Goal: Transaction & Acquisition: Purchase product/service

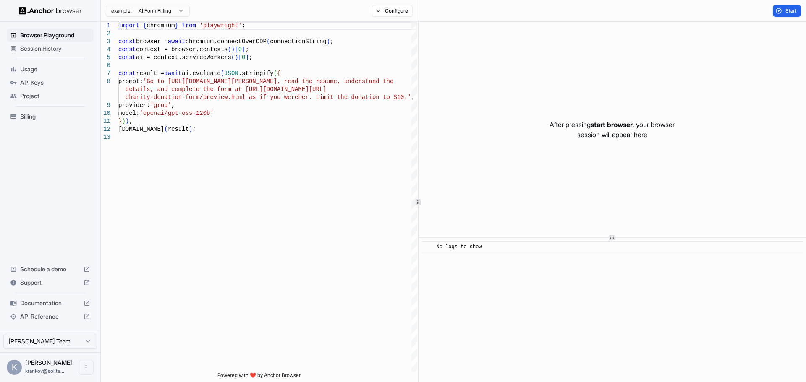
click at [23, 70] on span "Usage" at bounding box center [55, 69] width 70 height 8
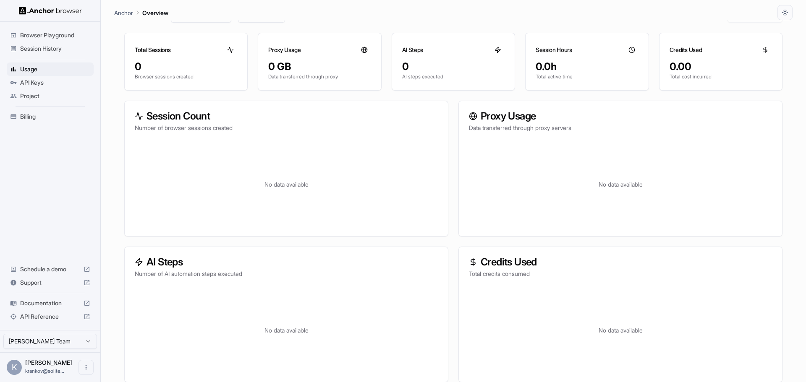
scroll to position [57, 0]
click at [52, 32] on span "Browser Playground" at bounding box center [55, 35] width 70 height 8
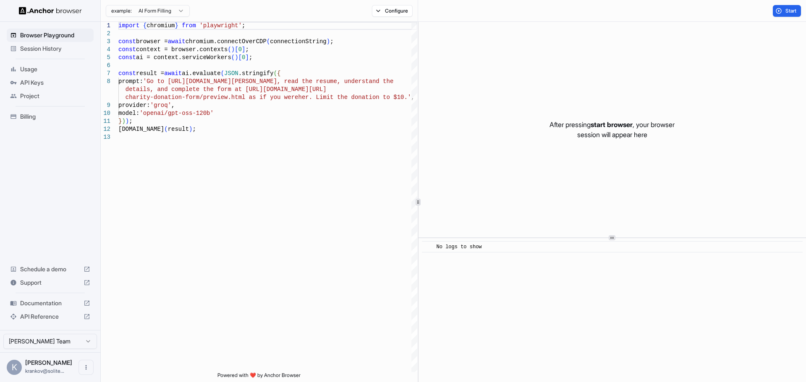
click at [179, 12] on html "Browser Playground Session History Usage API Keys Project Billing Schedule a de…" at bounding box center [403, 191] width 806 height 382
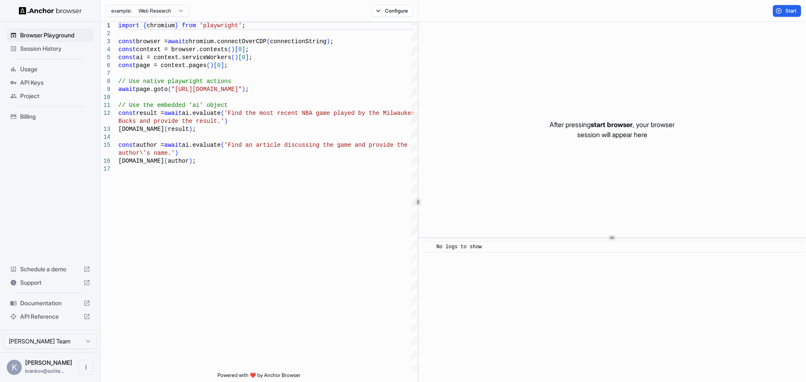
click at [493, 291] on div "​ No logs to show" at bounding box center [611, 310] width 387 height 144
click at [512, 238] on div at bounding box center [611, 238] width 387 height 0
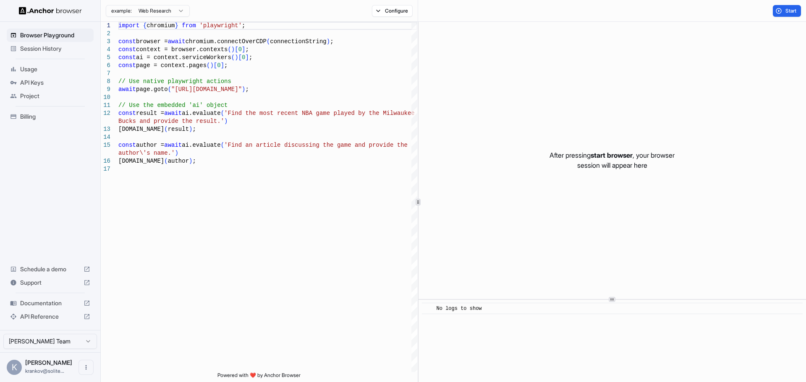
click at [665, 300] on div at bounding box center [611, 300] width 387 height 0
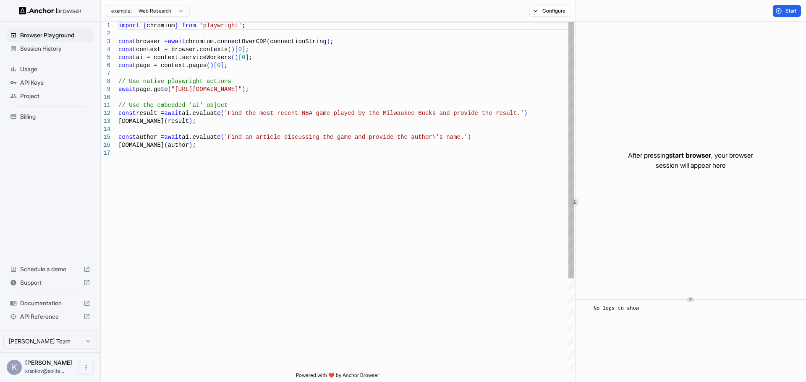
click at [576, 203] on div at bounding box center [574, 202] width 5 height 7
click at [552, 4] on div "example: Web Research Configure" at bounding box center [338, 11] width 475 height 22
drag, startPoint x: 553, startPoint y: 7, endPoint x: 548, endPoint y: 13, distance: 6.9
click at [551, 9] on button "Configure" at bounding box center [549, 11] width 41 height 12
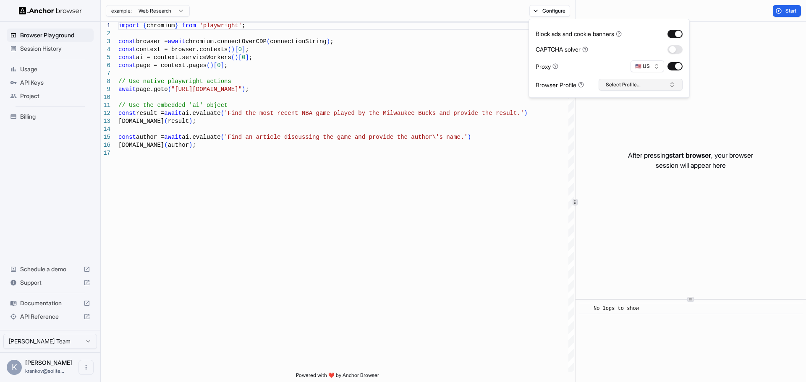
click at [619, 88] on button "Select Profile..." at bounding box center [640, 85] width 84 height 12
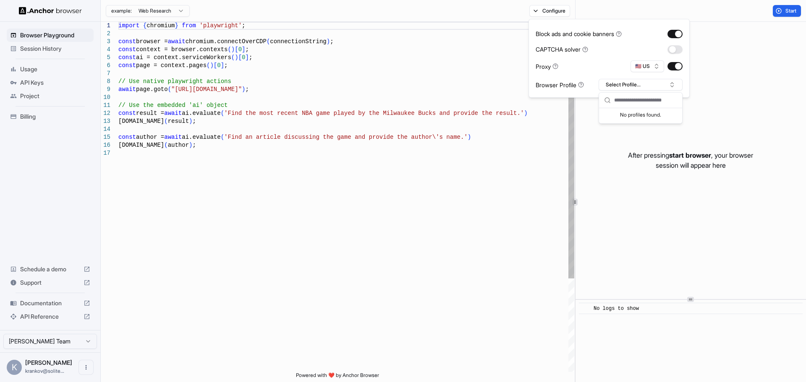
type textarea "**********"
drag, startPoint x: 475, startPoint y: 109, endPoint x: 461, endPoint y: 110, distance: 13.5
click at [469, 110] on div "import { chromium } from 'playwright' ; const browser = await chromium.connectO…" at bounding box center [346, 261] width 456 height 478
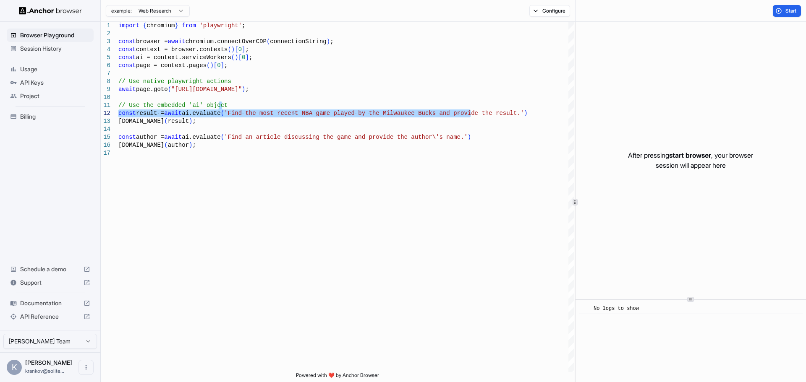
click at [36, 115] on span "Billing" at bounding box center [55, 116] width 70 height 8
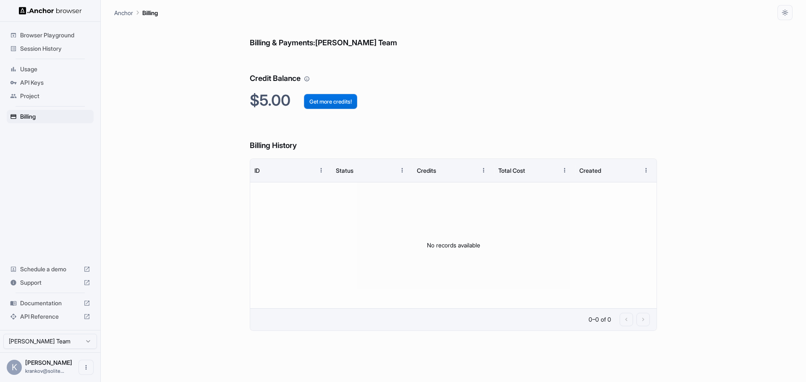
click at [336, 104] on button "Get more credits!" at bounding box center [330, 101] width 53 height 15
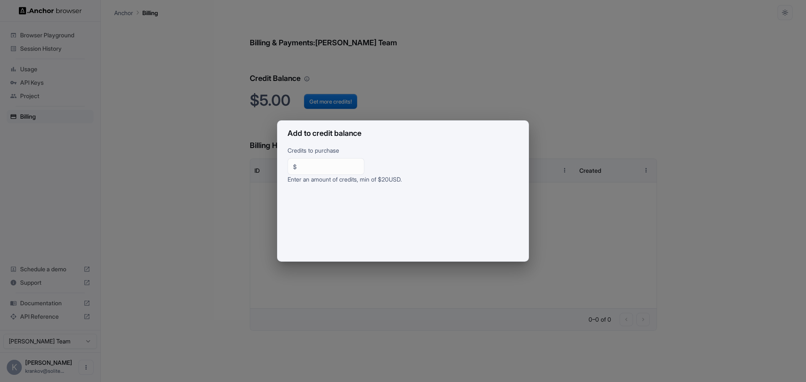
click at [251, 155] on div "Add to credit balance Credits to purchase $ ** ​ Enter an amount of credits, mi…" at bounding box center [403, 191] width 806 height 382
